Goal: Find contact information: Obtain details needed to contact an individual or organization

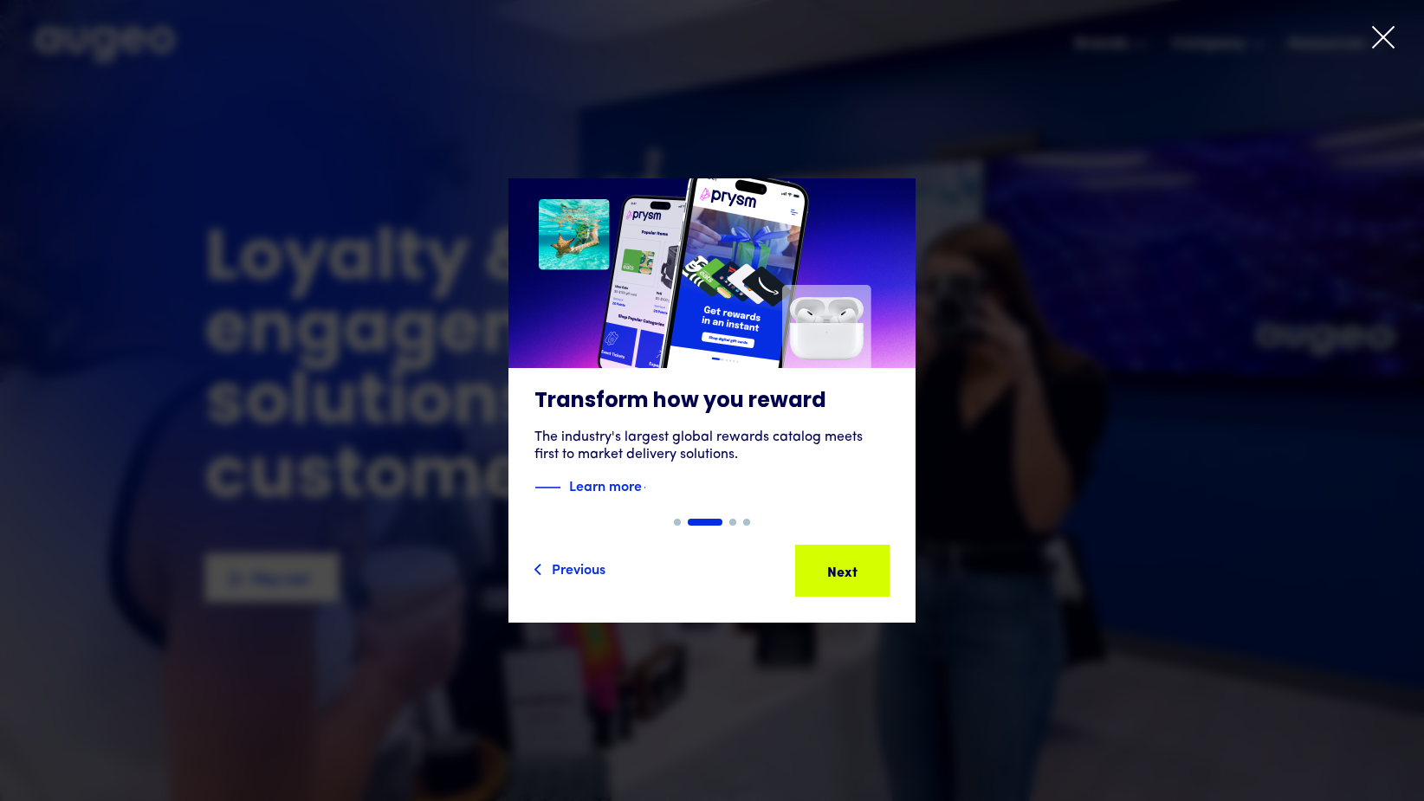
click at [1378, 35] on icon at bounding box center [1383, 37] width 26 height 26
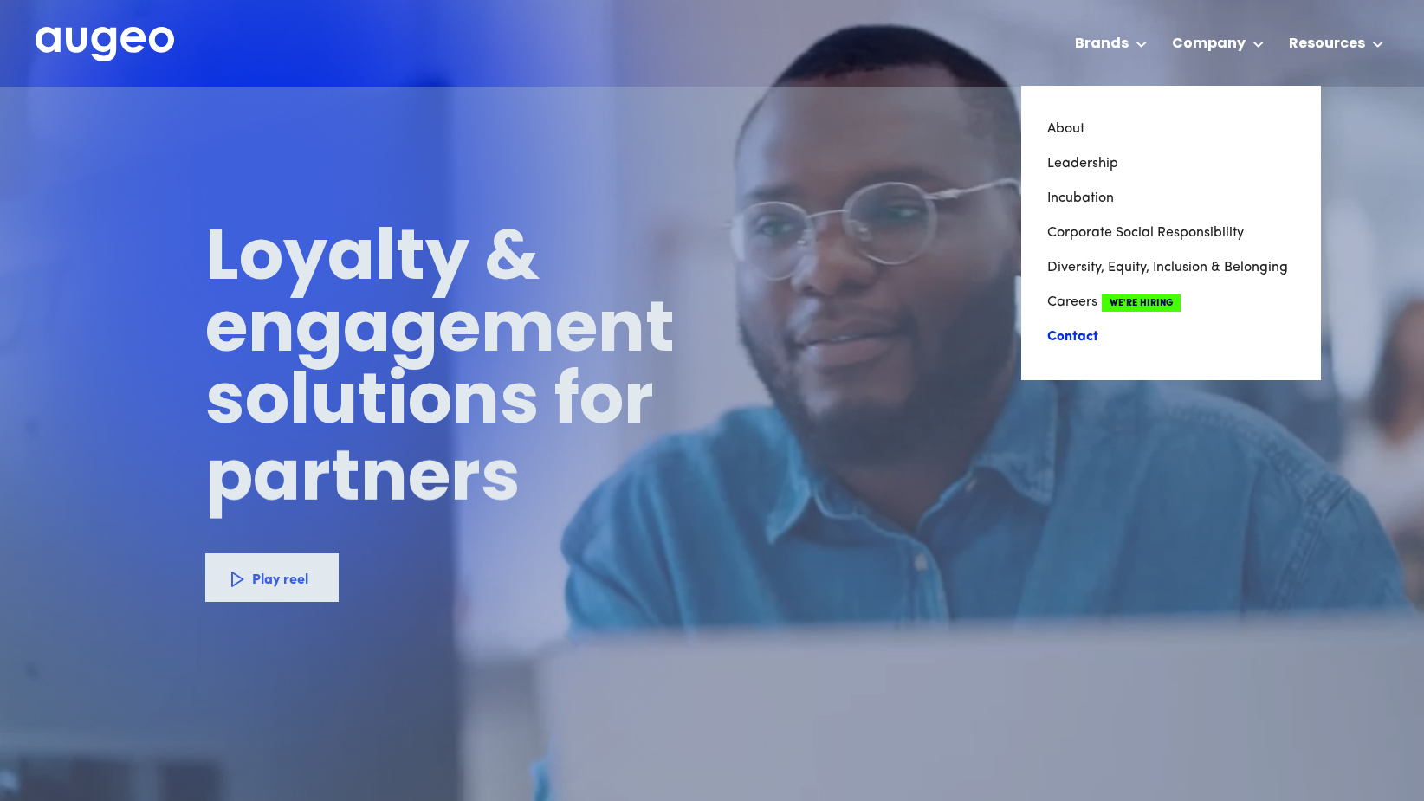
click at [1086, 332] on link "Contact" at bounding box center [1171, 337] width 248 height 35
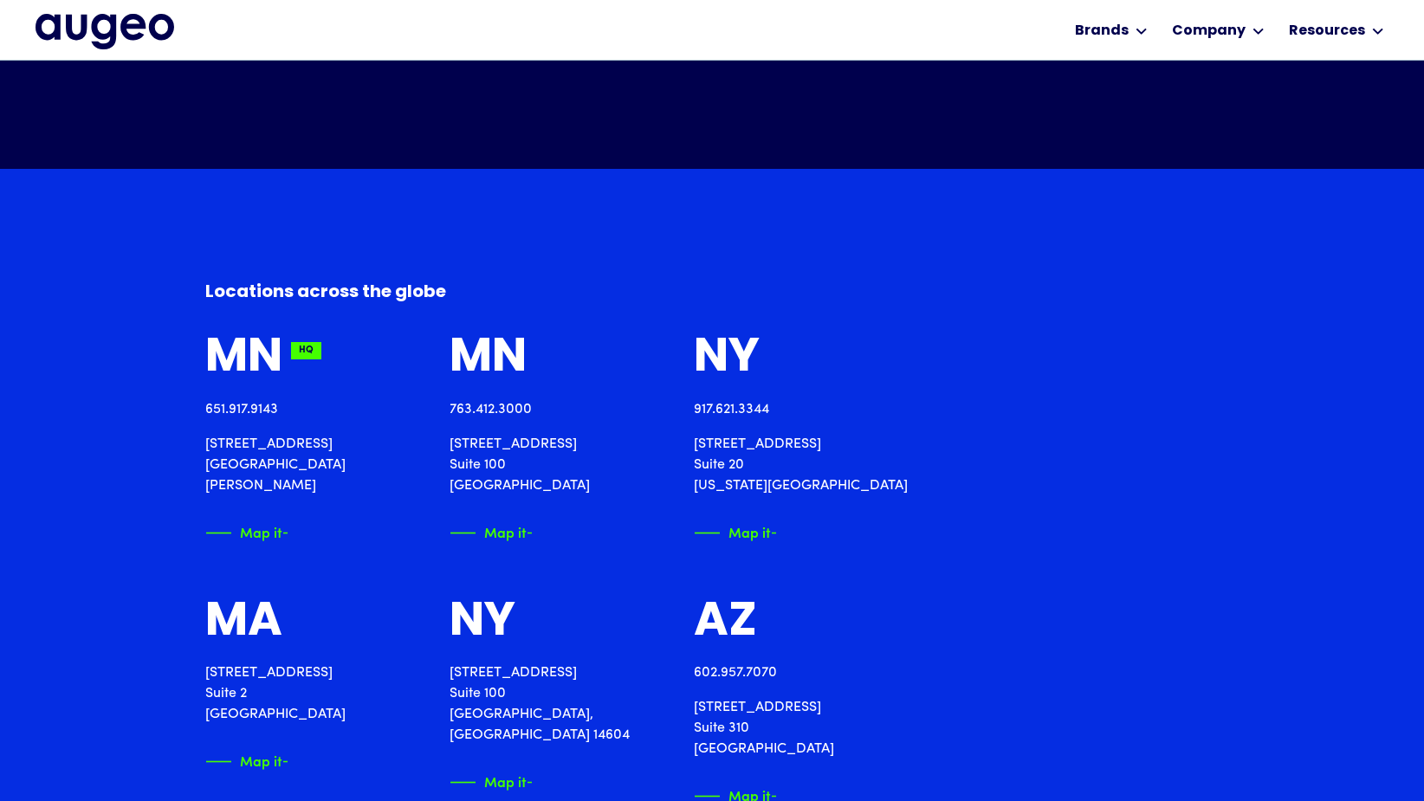
scroll to position [1781, 0]
drag, startPoint x: 207, startPoint y: 435, endPoint x: 332, endPoint y: 464, distance: 128.2
click at [332, 464] on p "2561 Territorial Road St. Paul, MN 55114" at bounding box center [306, 466] width 203 height 62
copy p "2561 Territorial Road St. Paul, MN 55114"
